Goal: Transaction & Acquisition: Purchase product/service

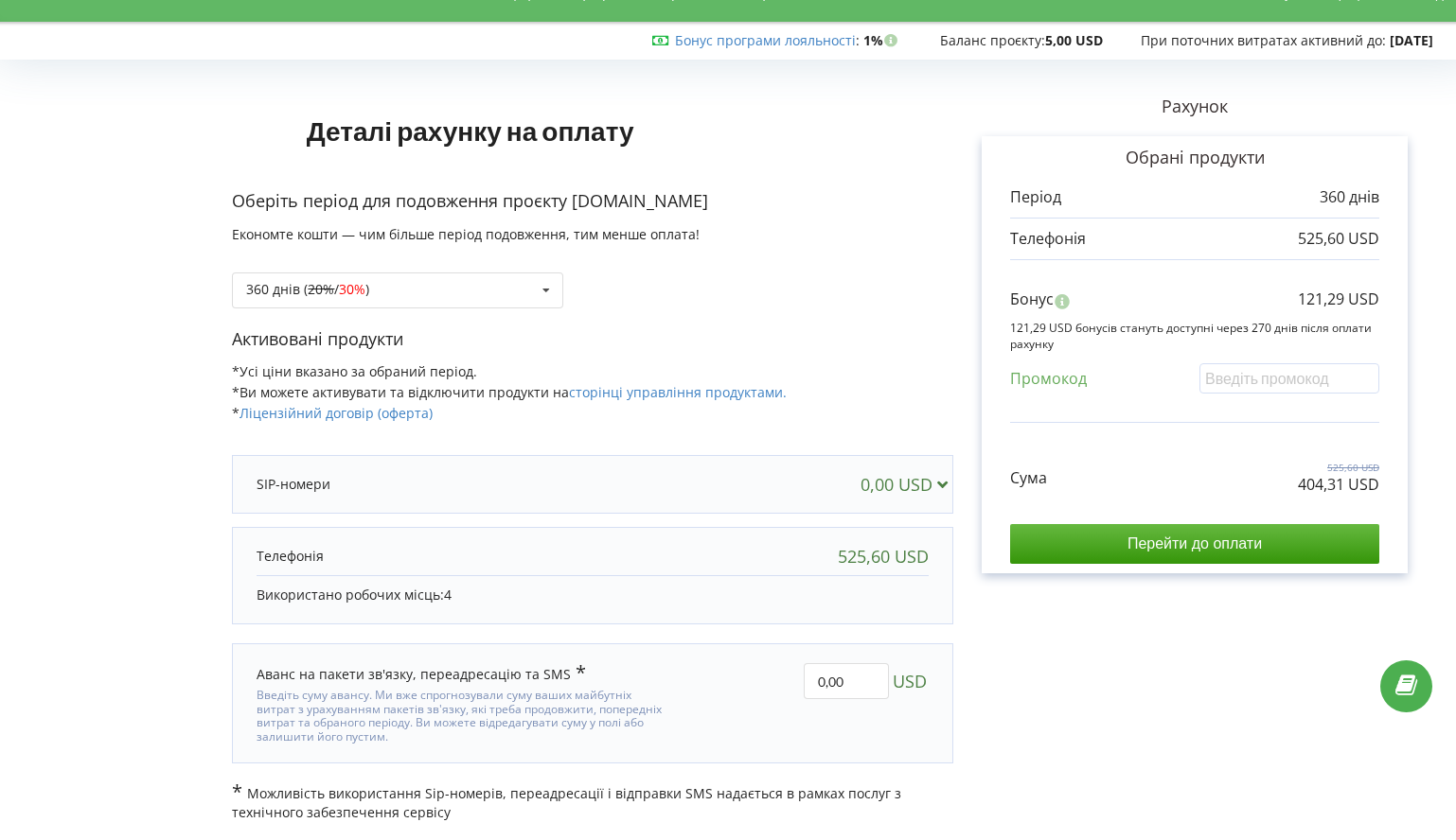
scroll to position [37, 0]
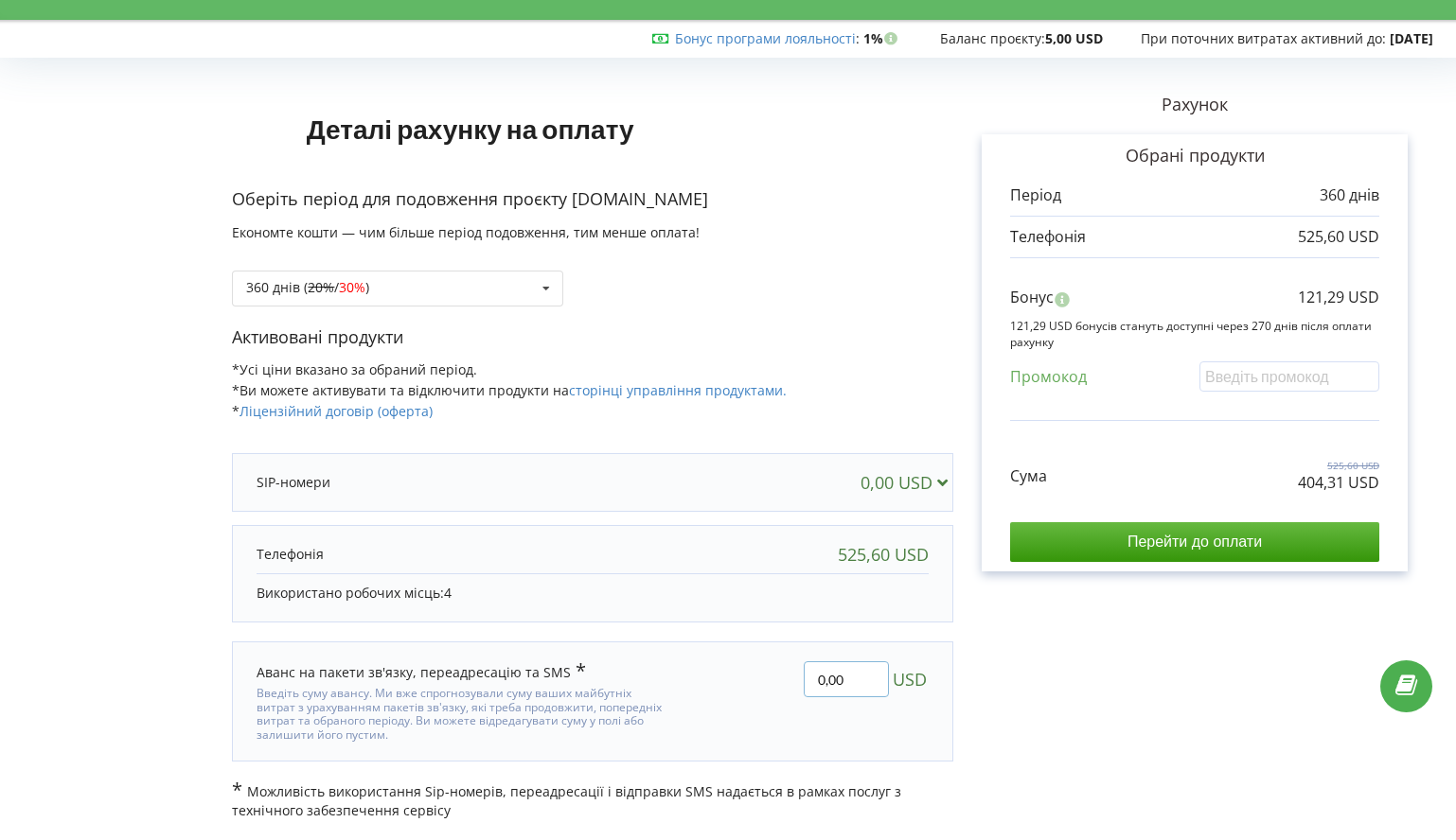
click at [823, 682] on input "0,00" at bounding box center [846, 678] width 85 height 36
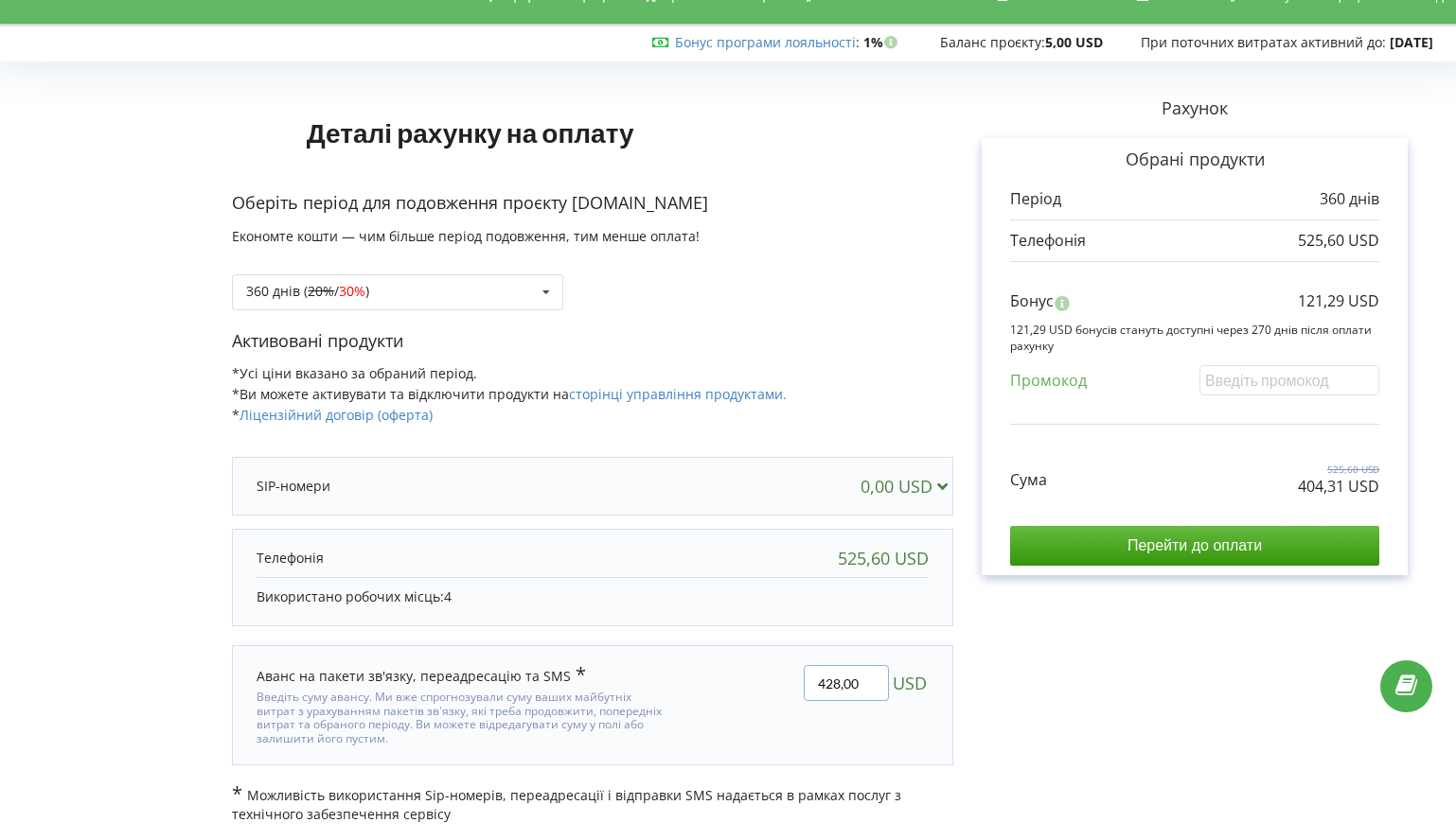
type input "428,00"
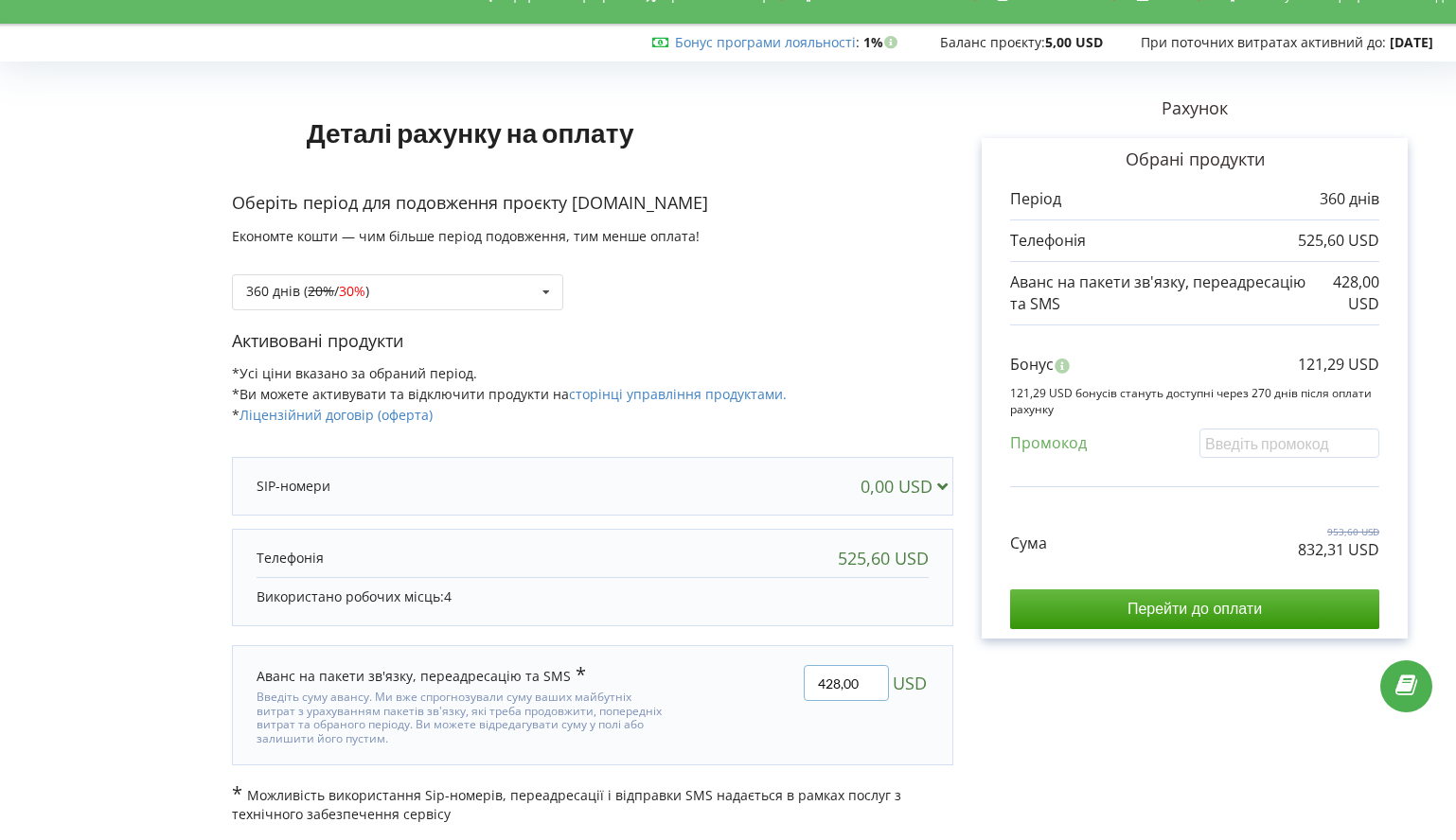
click at [863, 684] on input "428,00" at bounding box center [846, 682] width 85 height 36
type input "428,69"
click at [1068, 701] on div "Деталі рахунку на оплату Оберіть період для подовження проєкту lemanta.com Екон…" at bounding box center [728, 445] width 1416 height 756
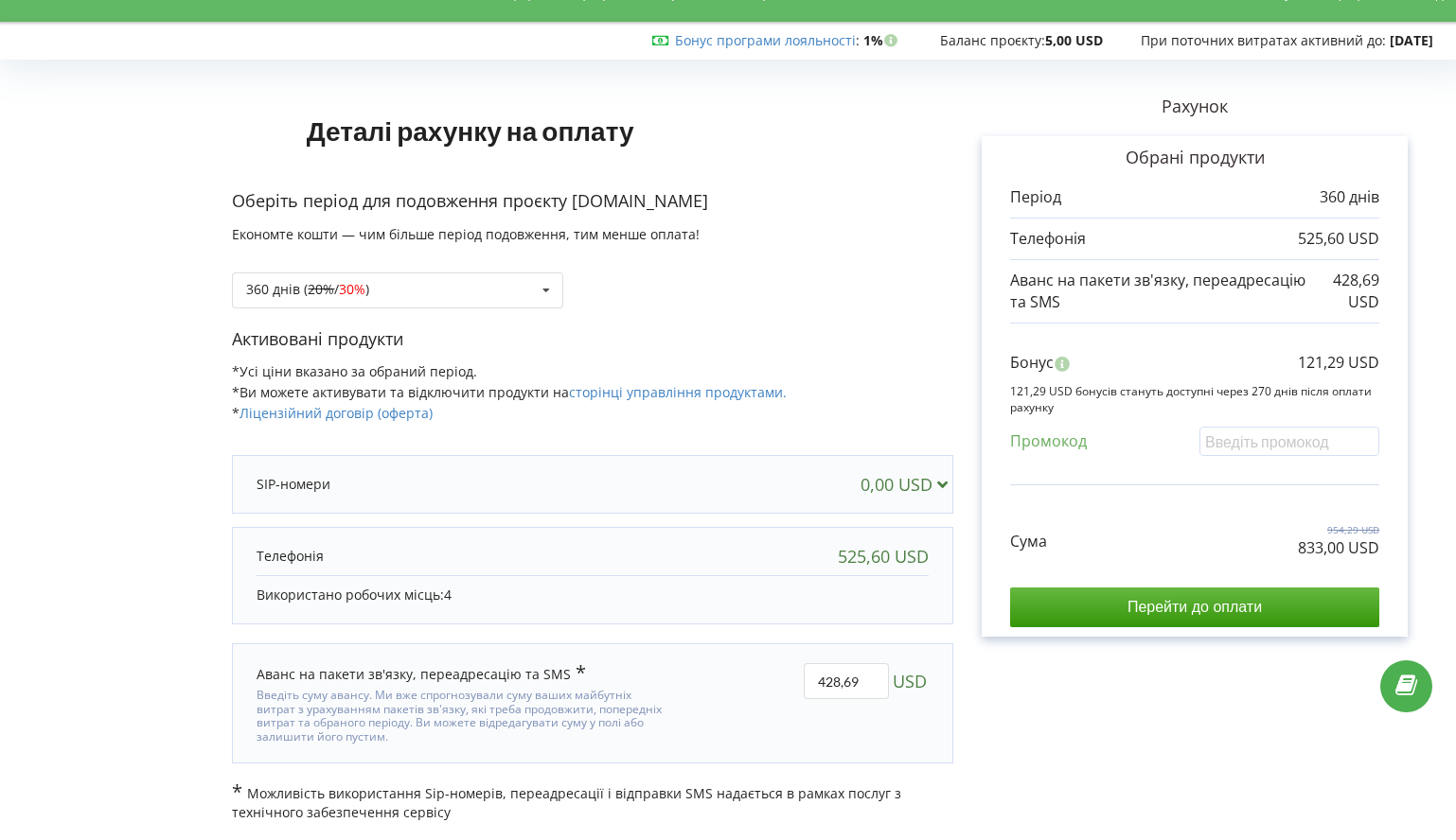
scroll to position [37, 0]
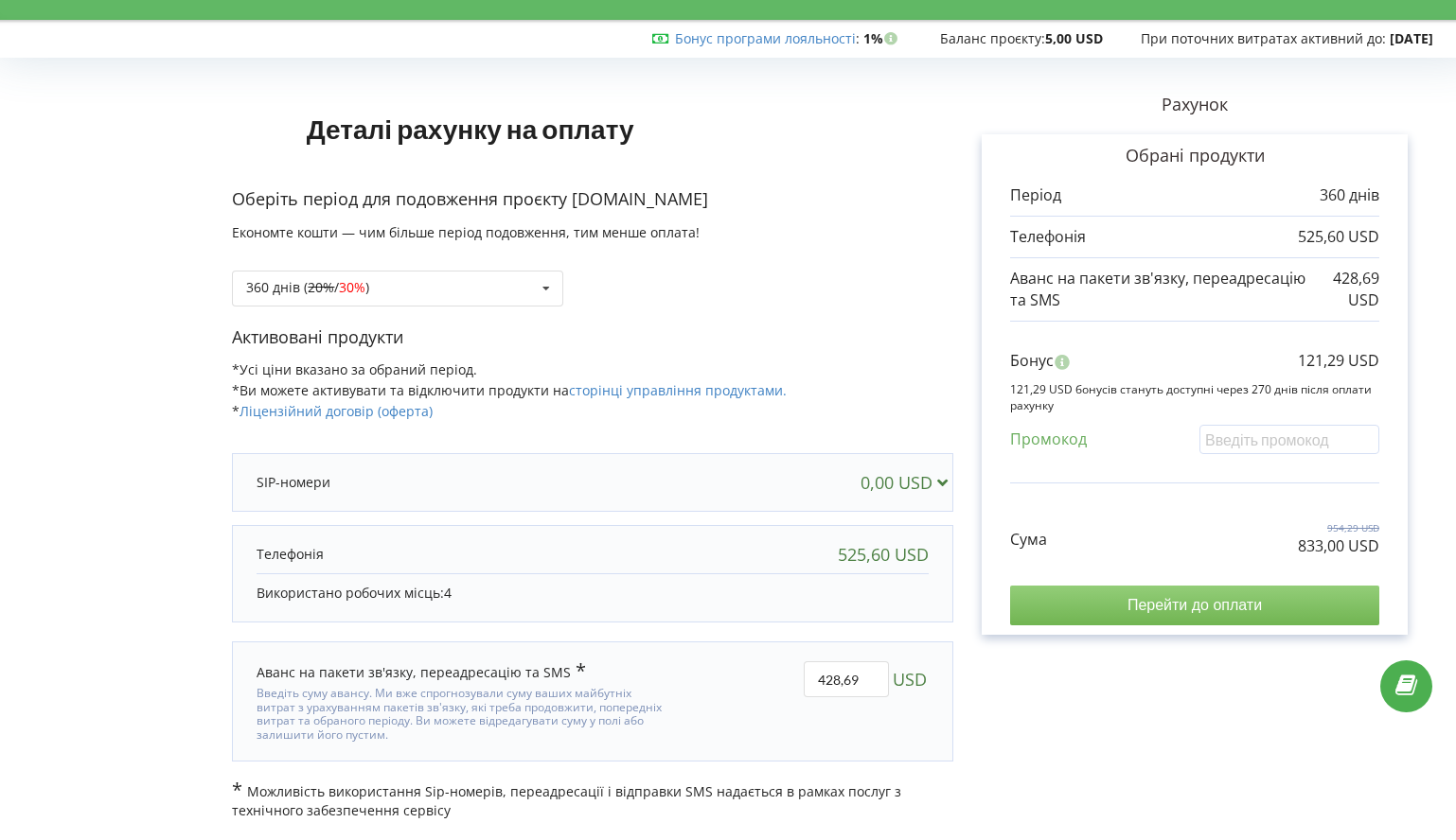
click at [1231, 608] on input "Перейти до оплати" at bounding box center [1194, 605] width 369 height 40
